Goal: Task Accomplishment & Management: Manage account settings

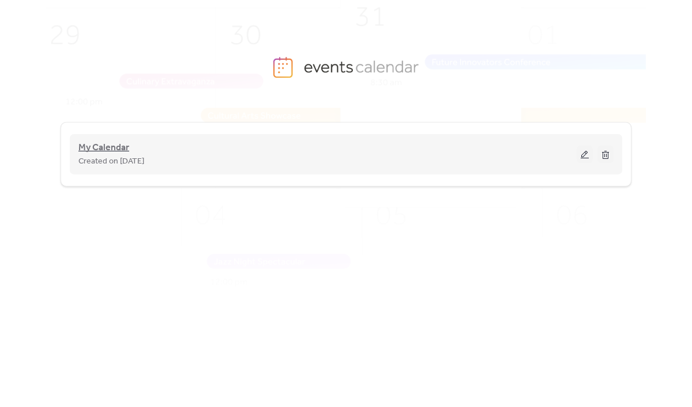
click at [98, 148] on span "My Calendar" at bounding box center [103, 148] width 51 height 14
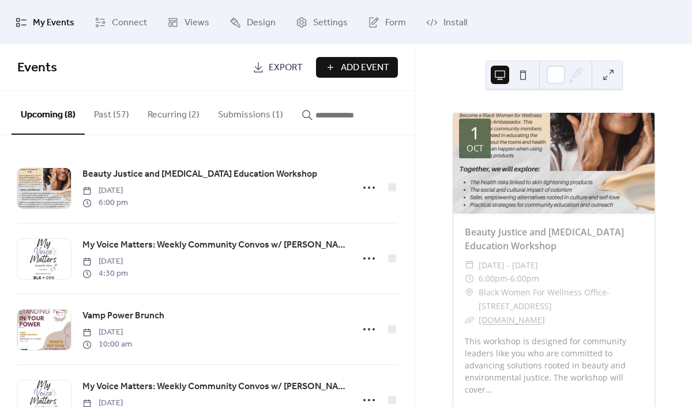
click at [250, 113] on button "Submissions (1)" at bounding box center [251, 112] width 84 height 43
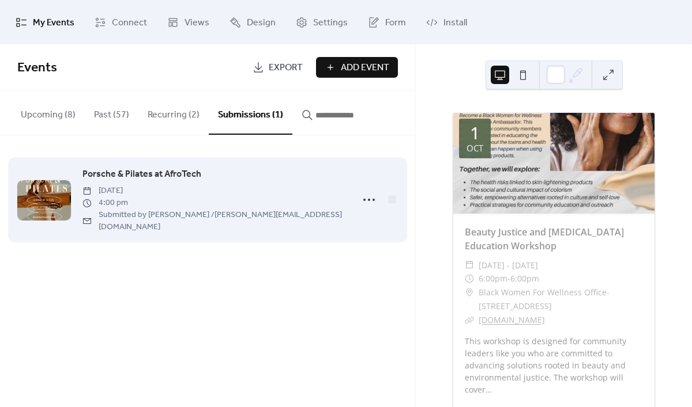
click at [164, 176] on span "Porsche & Pilates at AfroTech" at bounding box center [141, 175] width 119 height 14
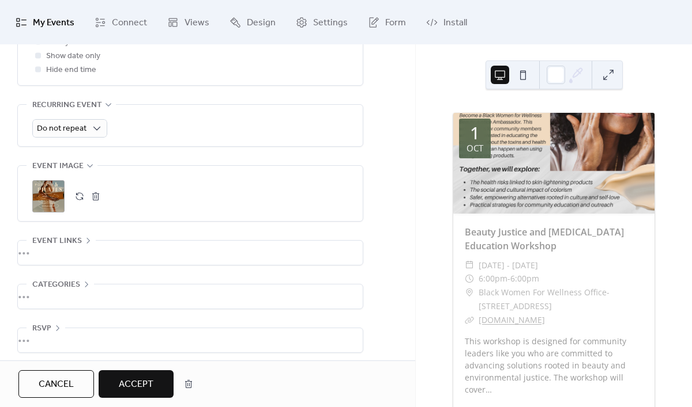
scroll to position [559, 0]
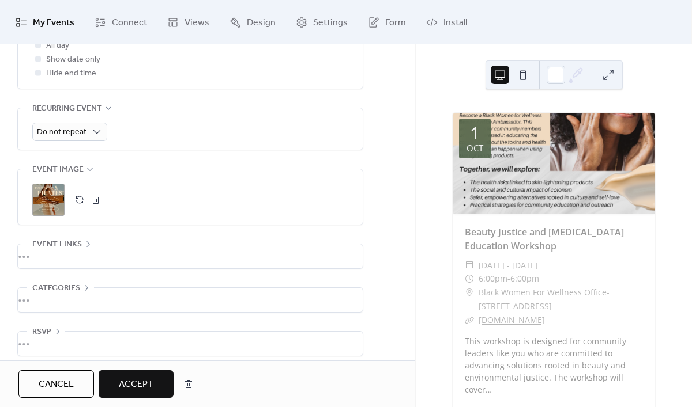
click at [52, 238] on span "Event links" at bounding box center [57, 245] width 50 height 14
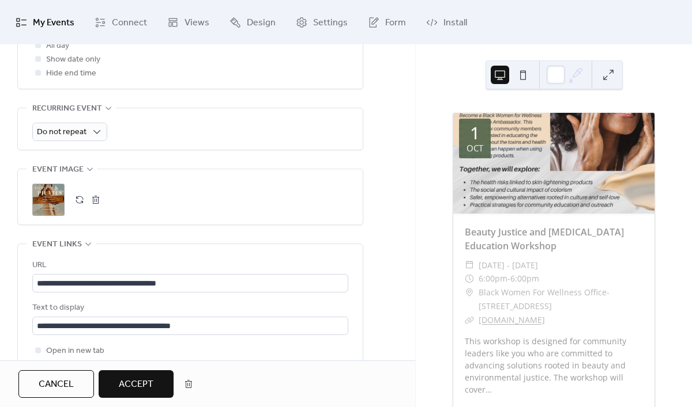
click at [146, 381] on span "Accept" at bounding box center [136, 385] width 35 height 14
